Goal: Task Accomplishment & Management: Use online tool/utility

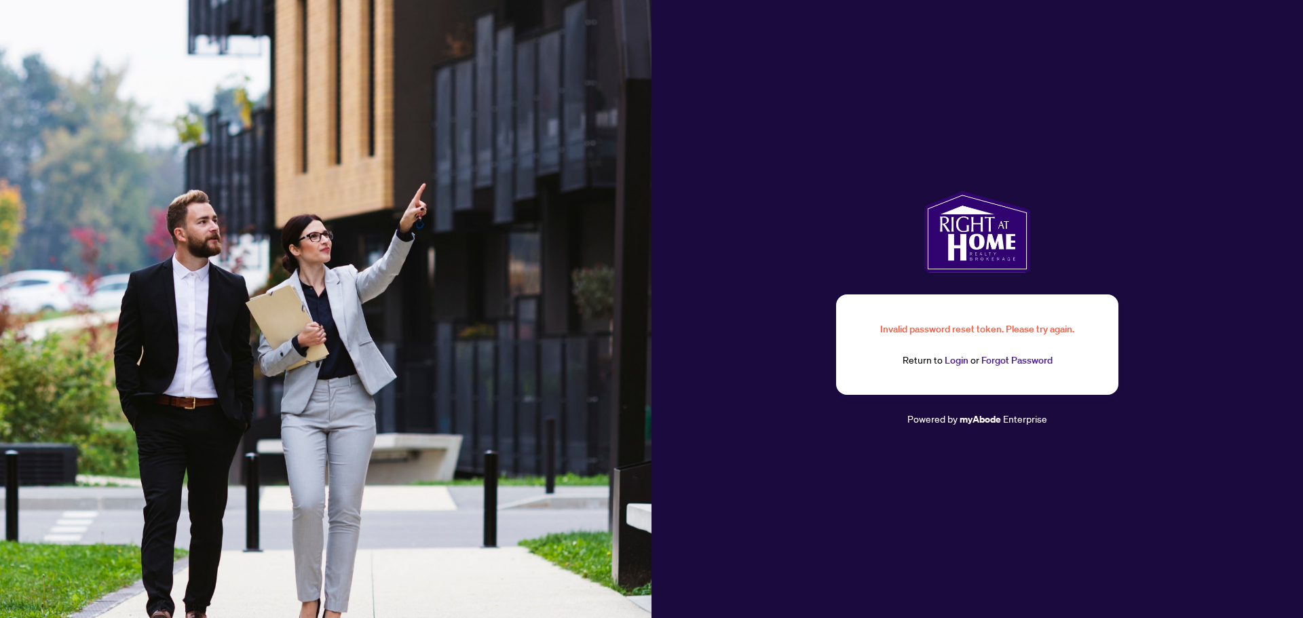
click at [956, 363] on link "Login" at bounding box center [957, 360] width 24 height 12
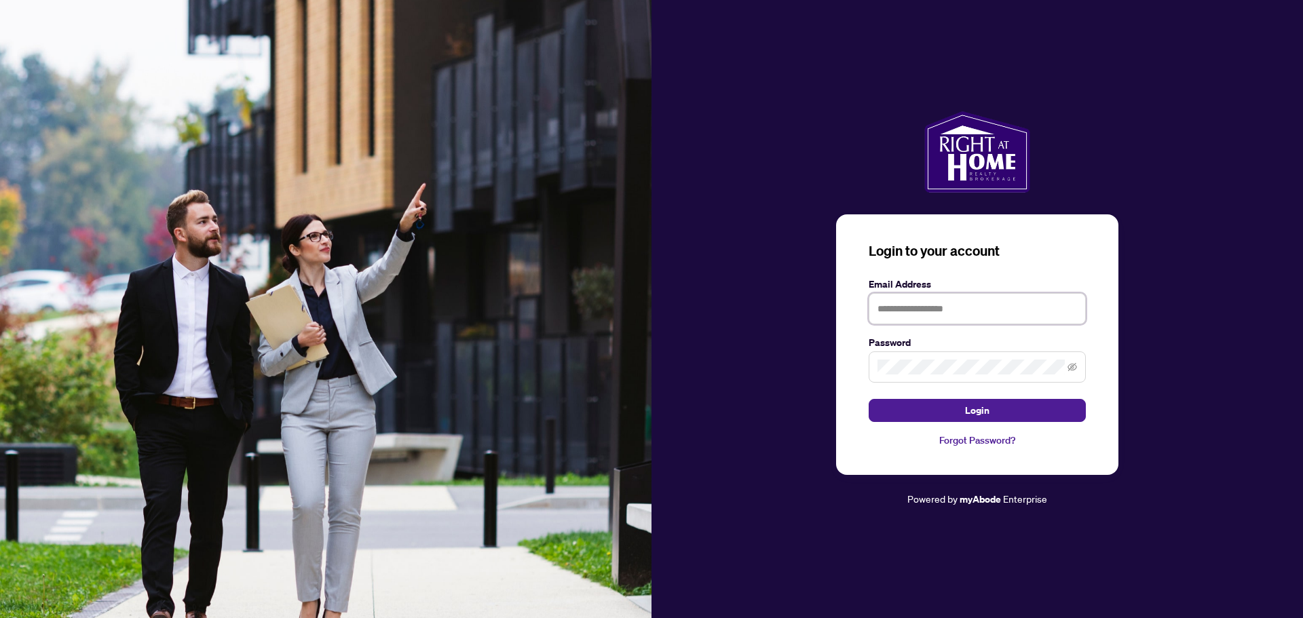
type input "**********"
click at [1075, 367] on icon "eye-invisible" at bounding box center [1073, 368] width 10 height 10
click at [980, 412] on span "Login" at bounding box center [977, 411] width 24 height 22
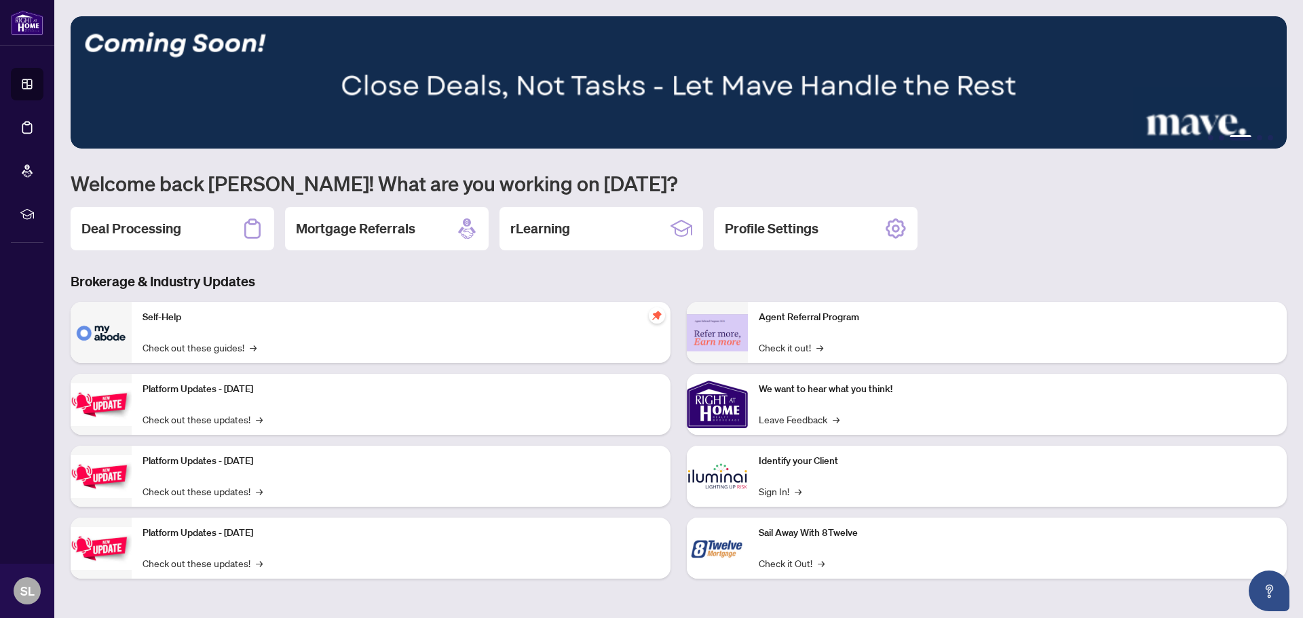
click at [164, 230] on h2 "Deal Processing" at bounding box center [131, 228] width 100 height 19
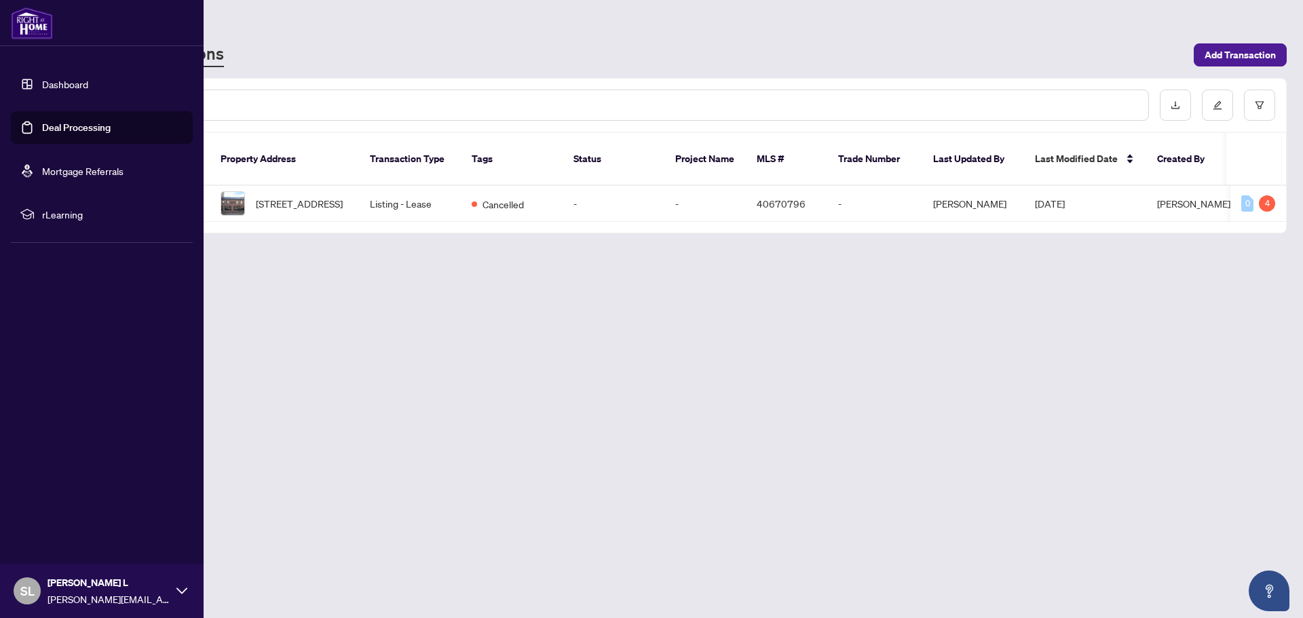
click at [60, 212] on span "rLearning" at bounding box center [112, 214] width 141 height 15
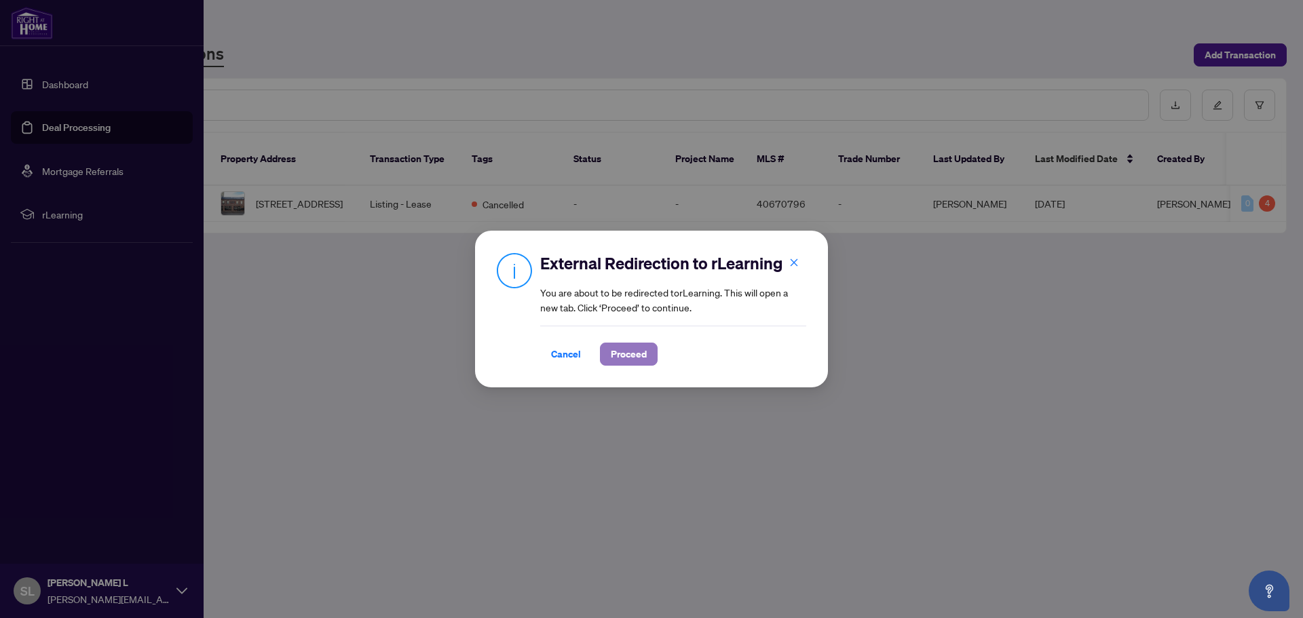
click at [633, 354] on span "Proceed" at bounding box center [629, 355] width 36 height 22
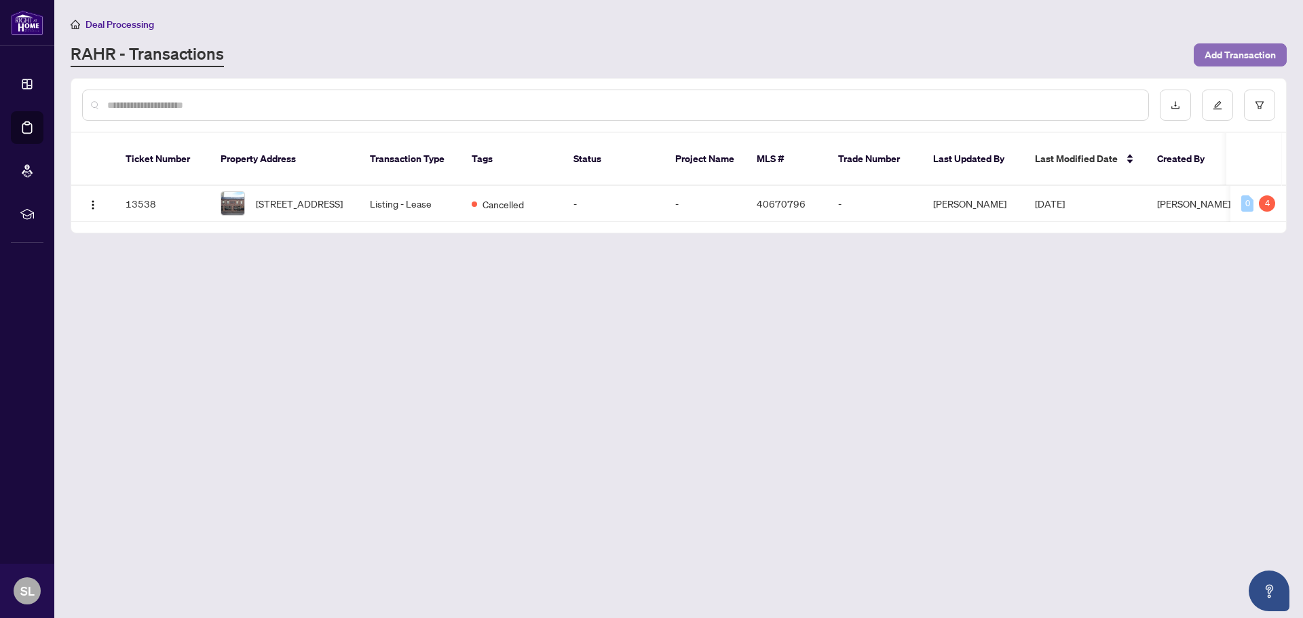
click at [1229, 54] on span "Add Transaction" at bounding box center [1240, 55] width 71 height 22
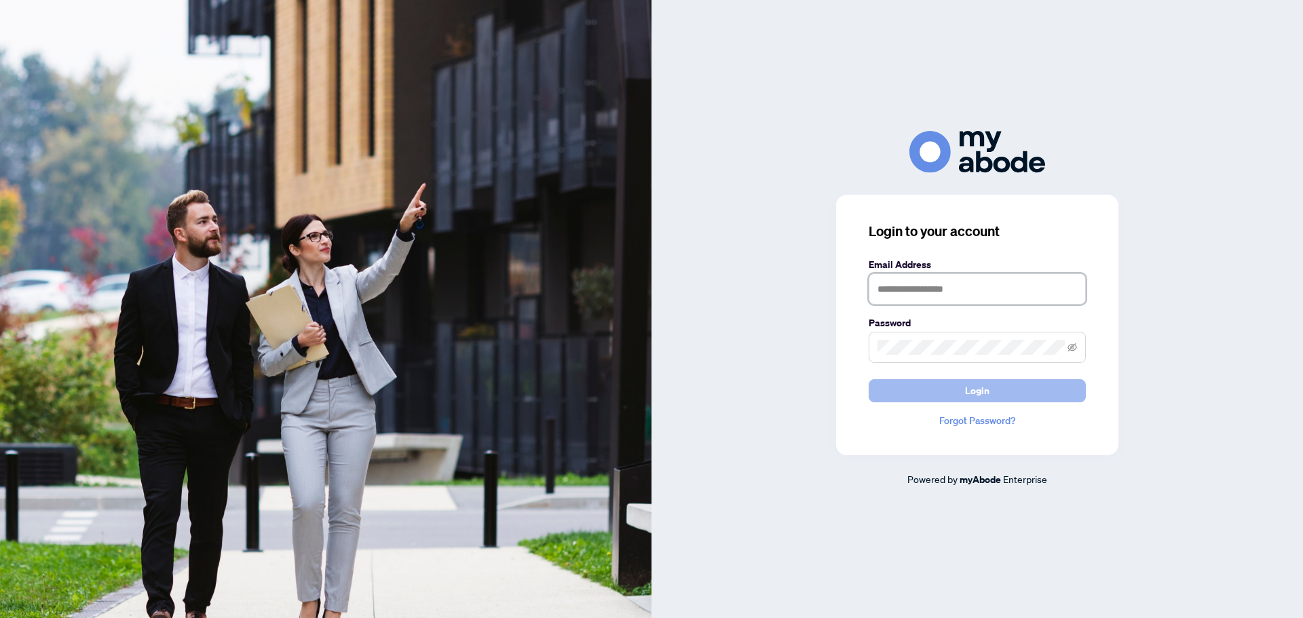
type input "**********"
click at [933, 391] on button "Login" at bounding box center [977, 390] width 217 height 23
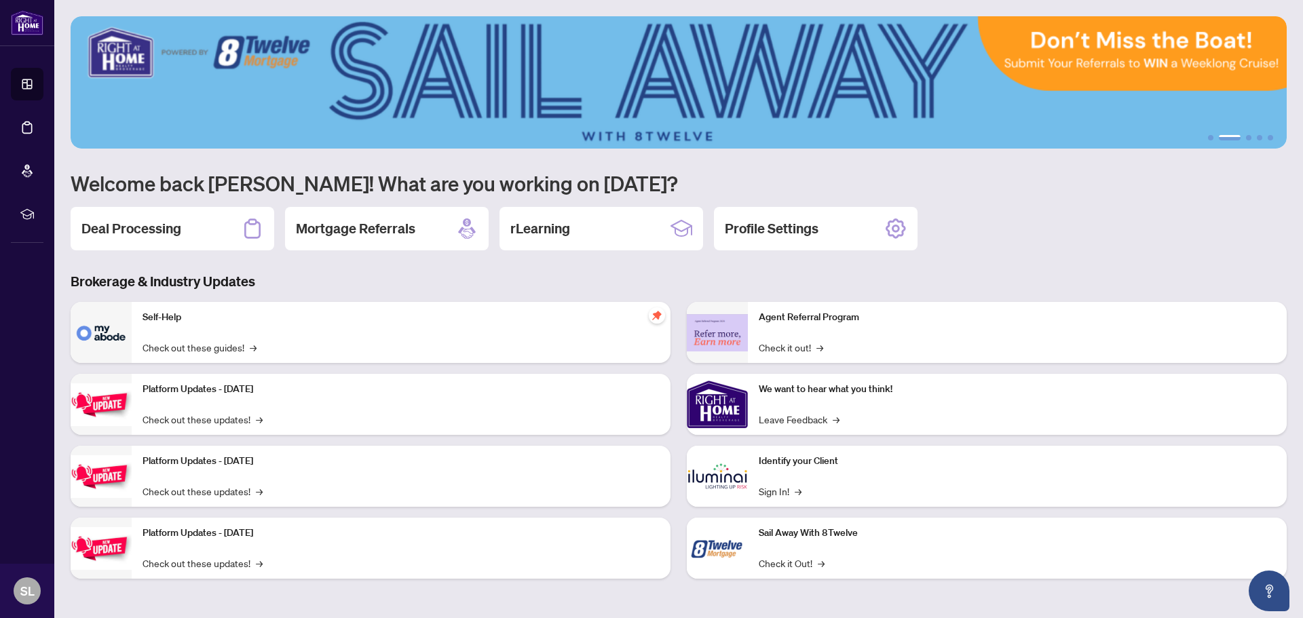
drag, startPoint x: 254, startPoint y: 0, endPoint x: 1033, endPoint y: 238, distance: 814.9
click at [1035, 240] on div "Deal Processing Mortgage Referrals rLearning Profile Settings" at bounding box center [679, 228] width 1217 height 43
